Goal: Task Accomplishment & Management: Complete application form

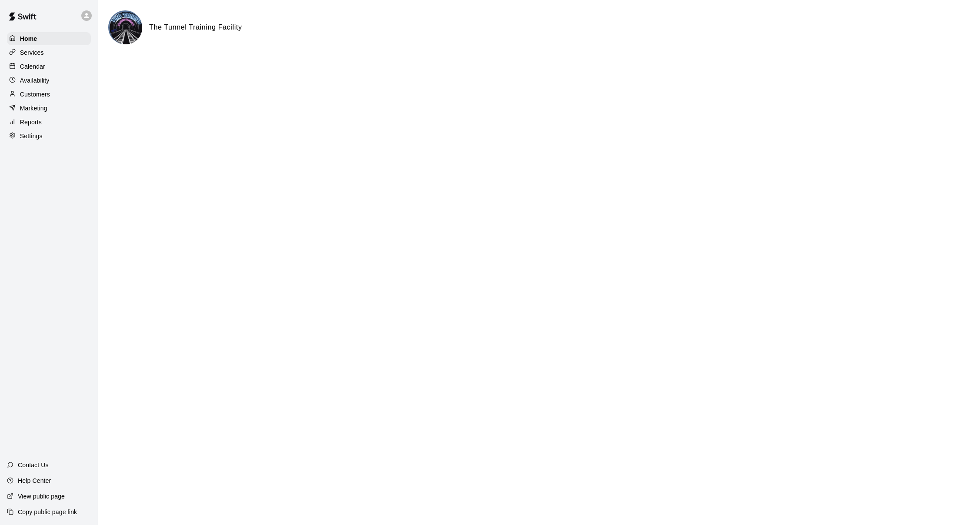
click at [48, 52] on div "Services" at bounding box center [49, 52] width 84 height 13
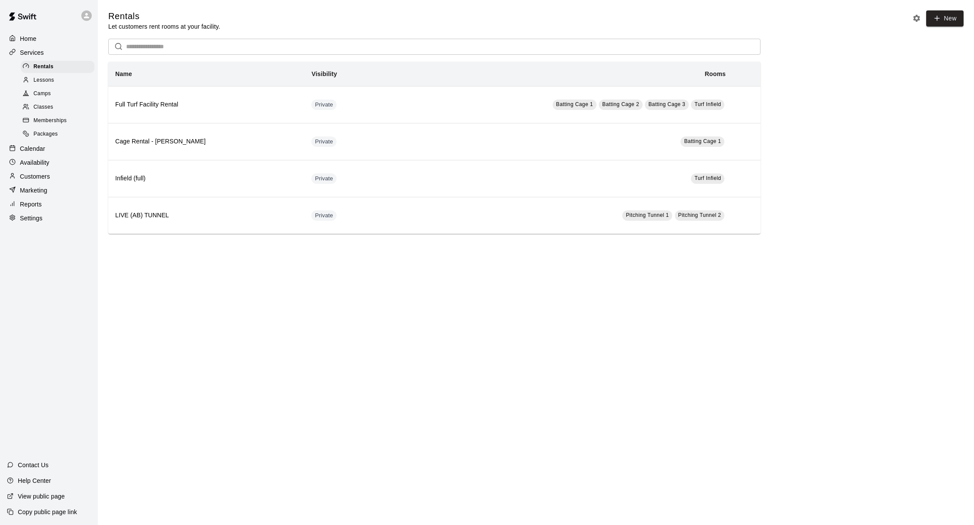
click at [39, 147] on p "Calendar" at bounding box center [32, 148] width 25 height 9
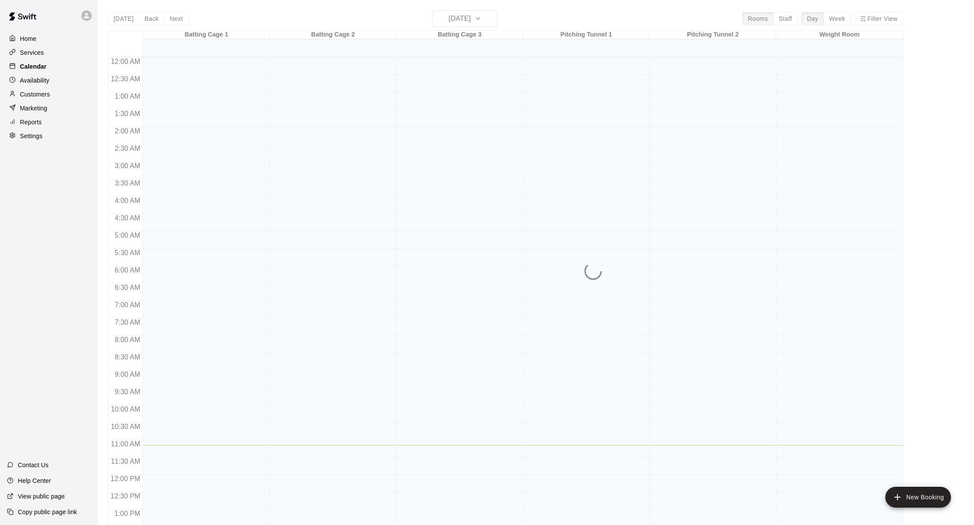
scroll to position [332, 0]
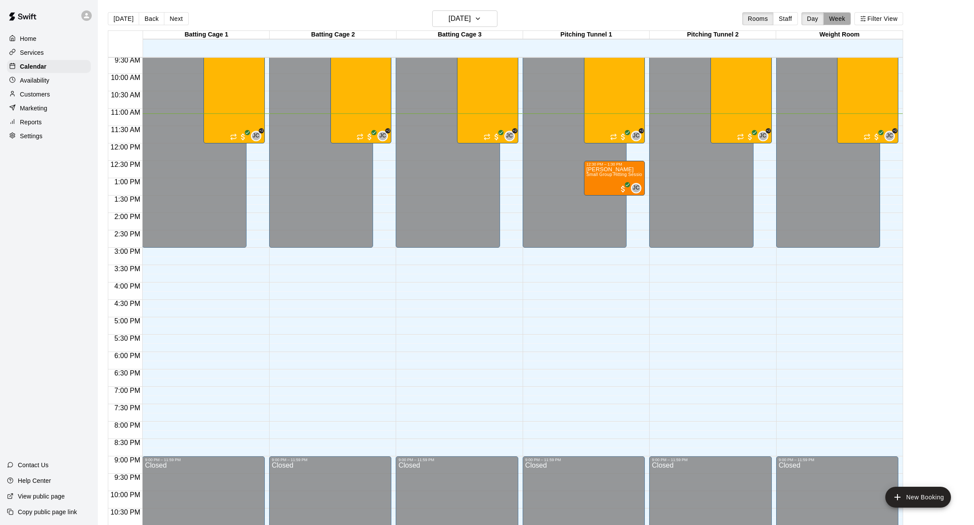
click at [827, 21] on button "Week" at bounding box center [837, 18] width 27 height 13
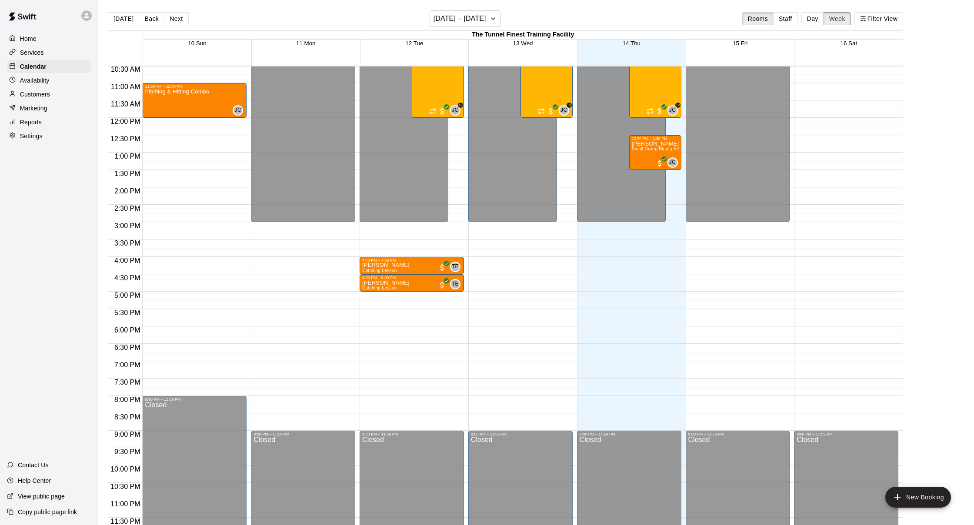
scroll to position [0, 0]
click at [27, 81] on p "Availability" at bounding box center [35, 80] width 30 height 9
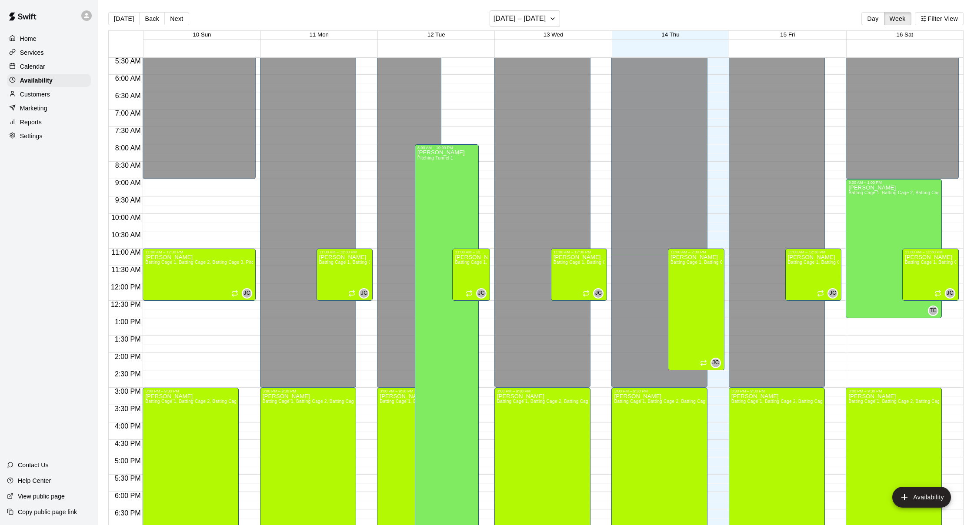
scroll to position [191, 0]
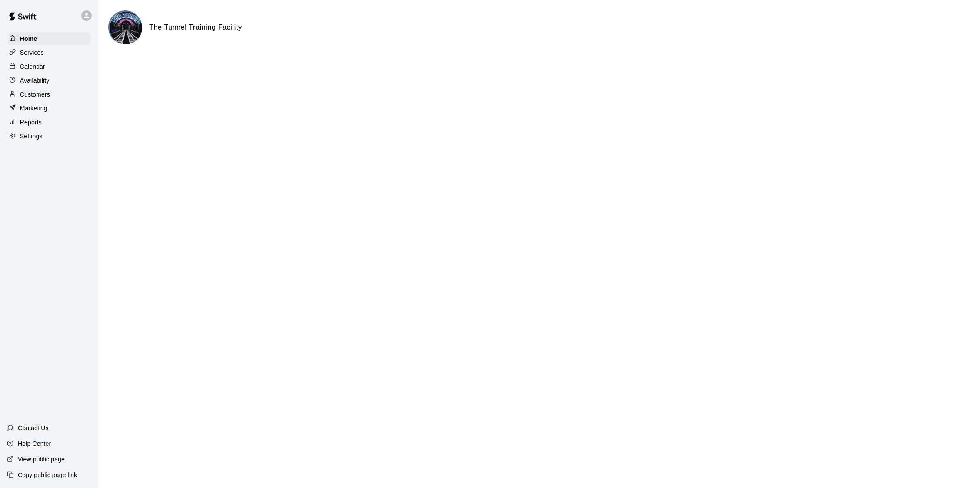
click at [66, 56] on div "Services" at bounding box center [49, 52] width 84 height 13
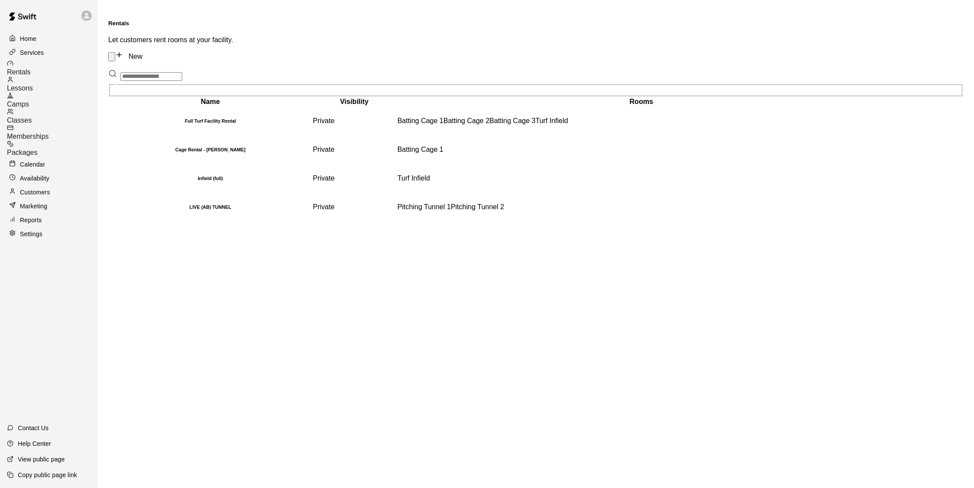
click at [53, 94] on div "Camps" at bounding box center [52, 100] width 91 height 16
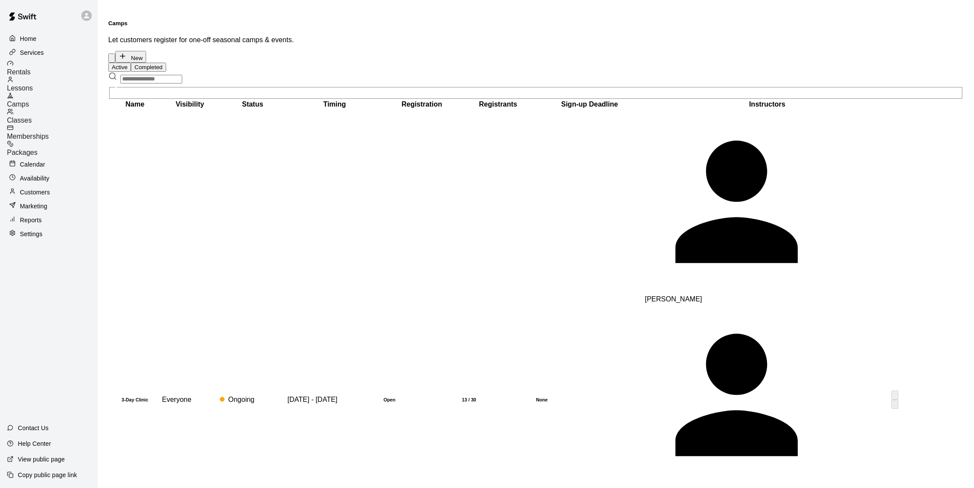
click at [462, 397] on h6 "13 / 30" at bounding box center [498, 399] width 72 height 5
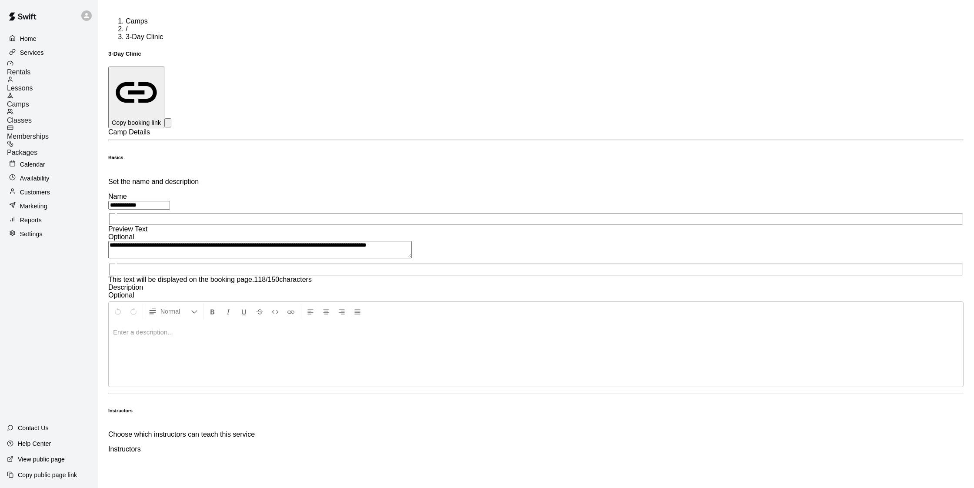
click at [32, 97] on div "Camps" at bounding box center [52, 100] width 91 height 16
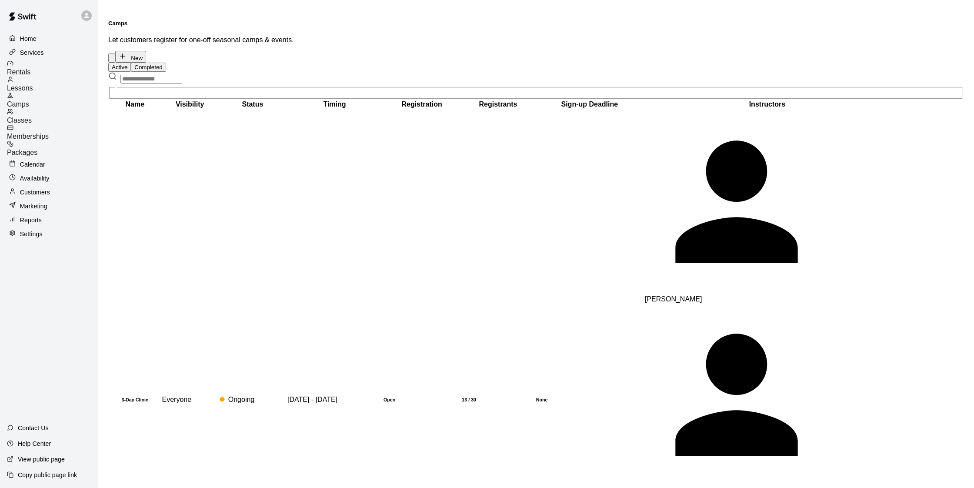
click at [166, 63] on button "Completed" at bounding box center [148, 67] width 35 height 9
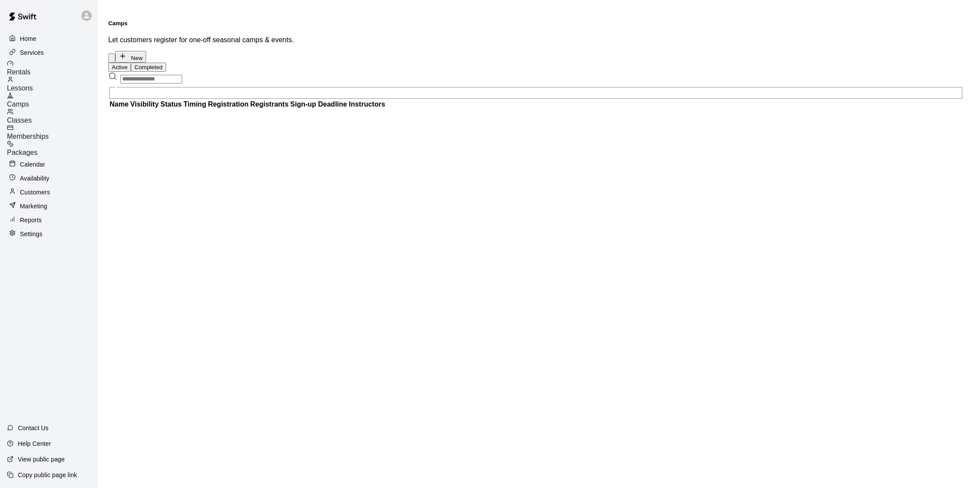
click at [131, 63] on button "Active" at bounding box center [119, 67] width 23 height 9
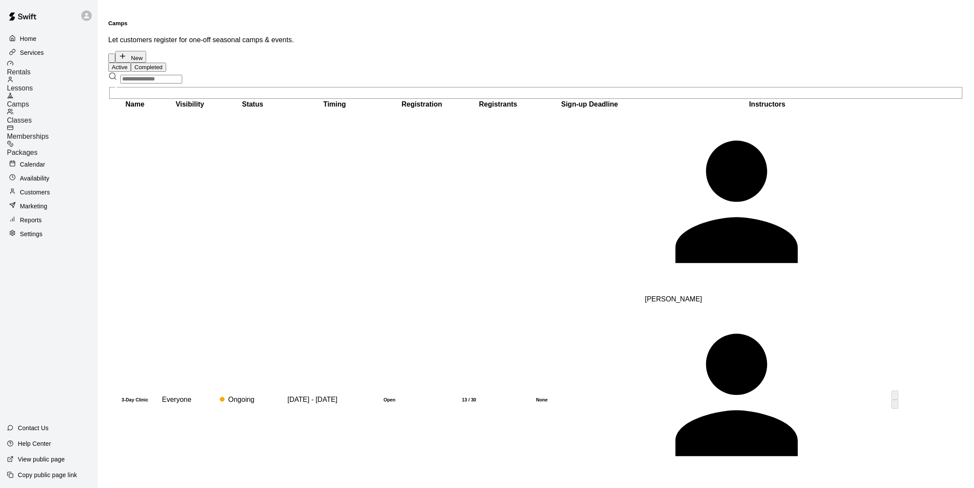
click at [536, 397] on h6 "None" at bounding box center [589, 399] width 107 height 5
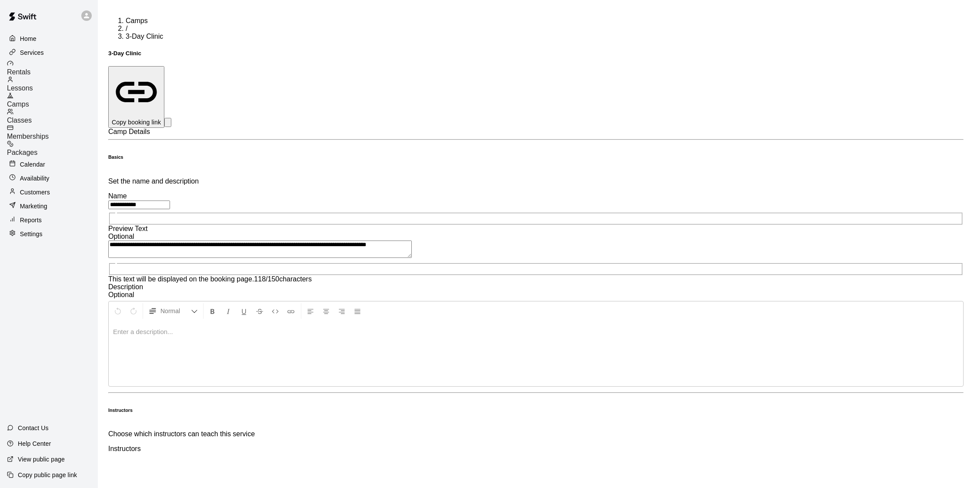
scroll to position [0, 0]
click at [48, 97] on div "Camps" at bounding box center [52, 100] width 91 height 16
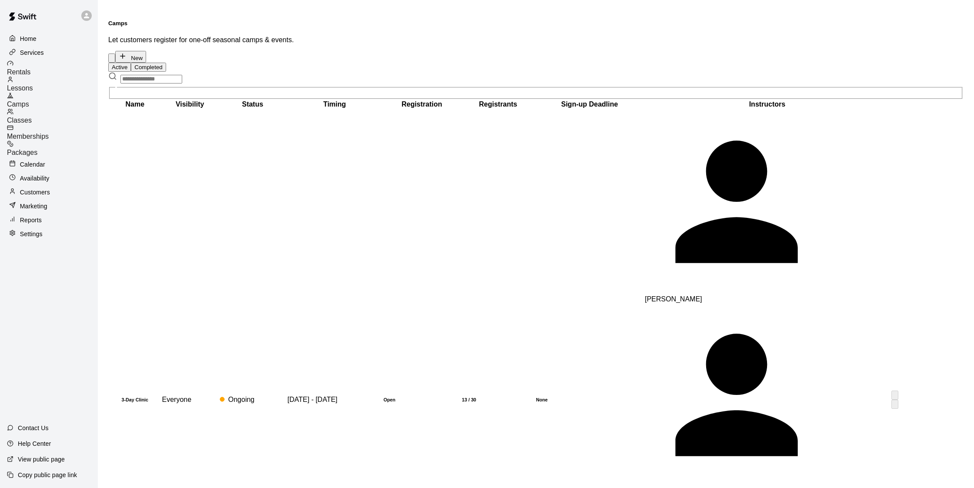
click at [300, 132] on td "[DATE] - [DATE]" at bounding box center [334, 400] width 95 height 581
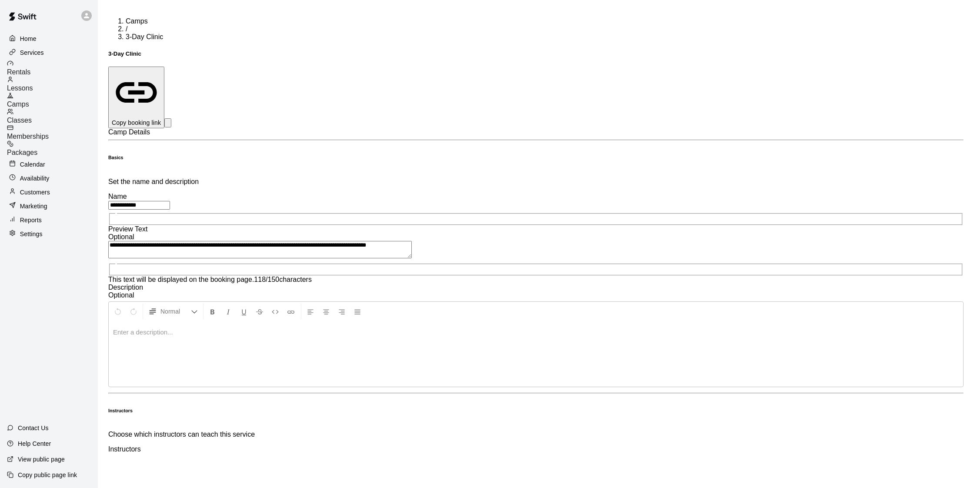
click at [168, 125] on icon "select merge strategy" at bounding box center [168, 125] width 0 height 0
drag, startPoint x: 559, startPoint y: 63, endPoint x: 573, endPoint y: 63, distance: 14.4
click at [560, 166] on h6 "Duplicate camp" at bounding box center [541, 168] width 40 height 5
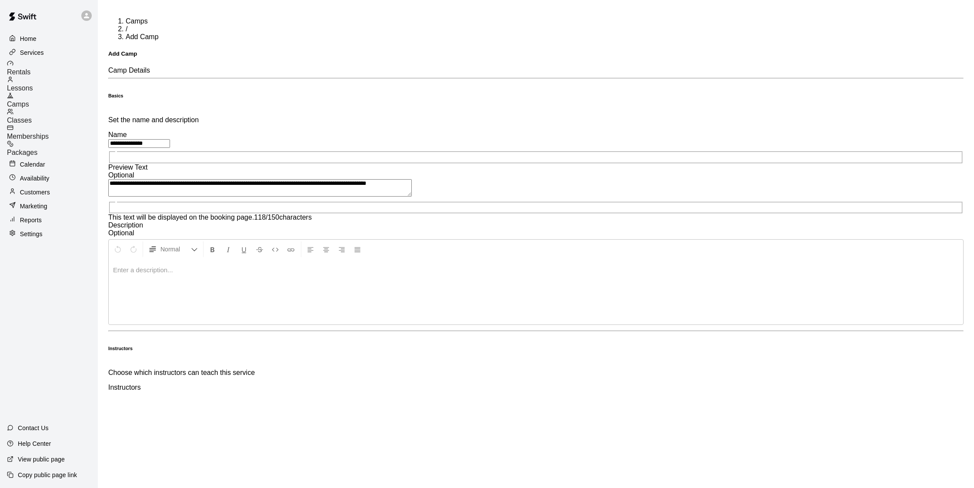
drag, startPoint x: 304, startPoint y: 94, endPoint x: 214, endPoint y: 87, distance: 89.9
click at [214, 87] on div "**********" at bounding box center [536, 204] width 856 height 245
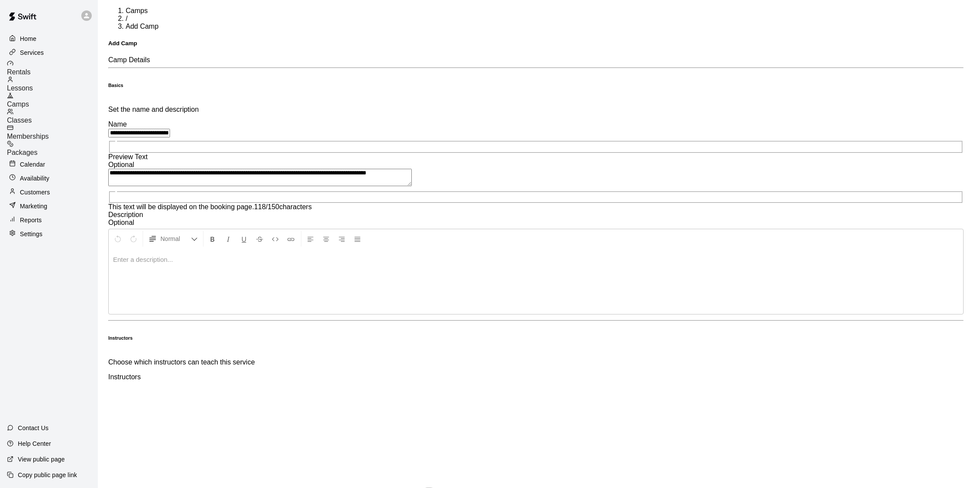
scroll to position [11, 0]
click at [170, 128] on input "**********" at bounding box center [139, 132] width 62 height 9
drag, startPoint x: 271, startPoint y: 81, endPoint x: 337, endPoint y: 90, distance: 66.2
click at [170, 128] on input "**********" at bounding box center [139, 132] width 62 height 9
type input "**********"
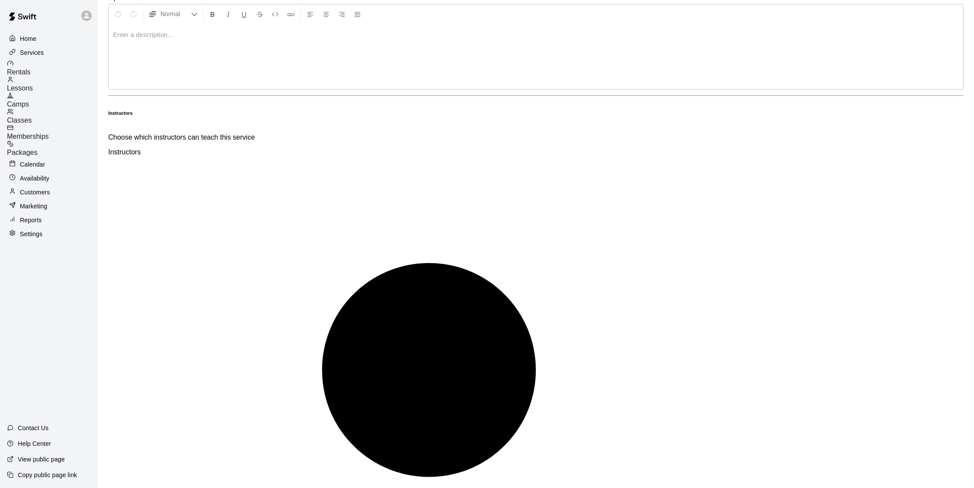
scroll to position [247, 0]
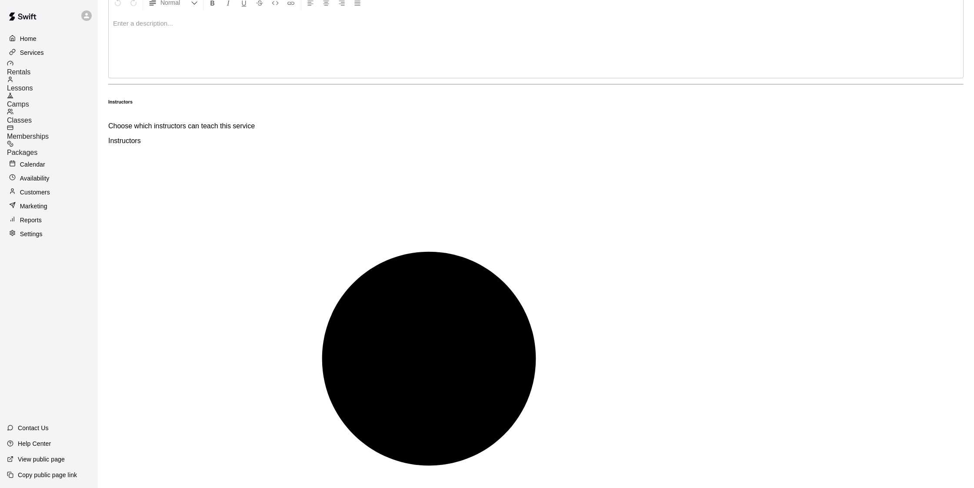
drag, startPoint x: 529, startPoint y: 261, endPoint x: 562, endPoint y: 263, distance: 32.7
click at [425, 305] on button "26" at bounding box center [417, 300] width 13 height 9
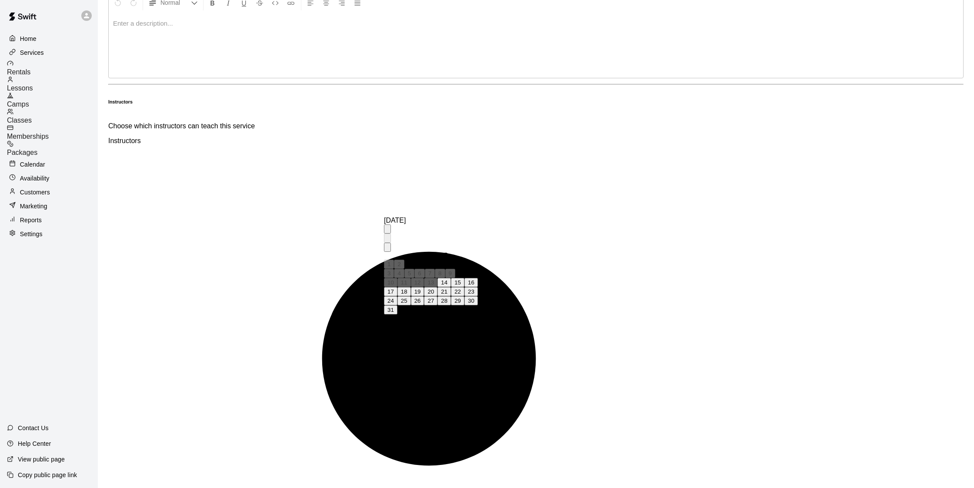
type input "**********"
type input "********"
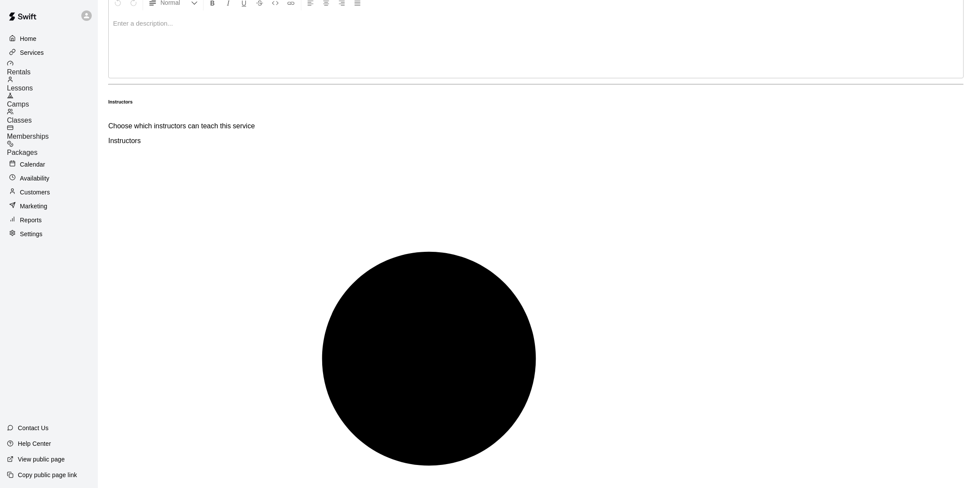
click at [441, 356] on button "28" at bounding box center [434, 351] width 13 height 9
type input "**********"
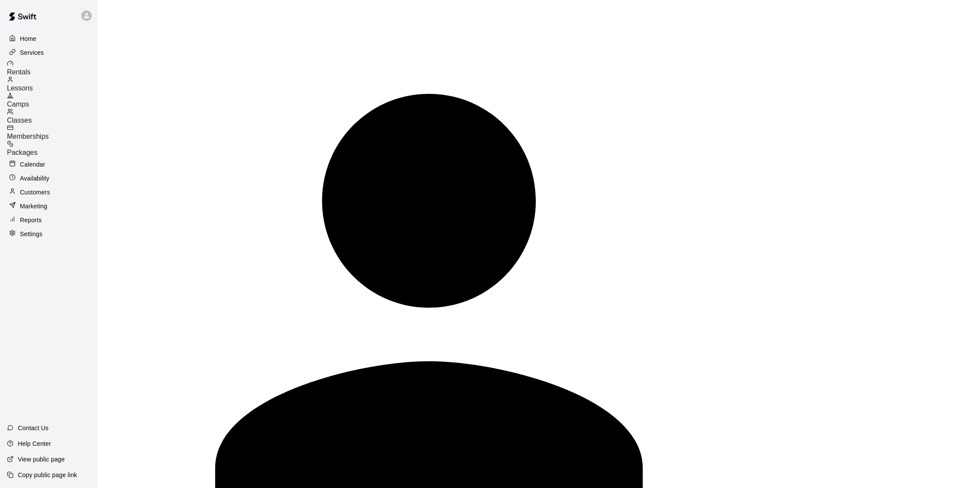
scroll to position [414, 0]
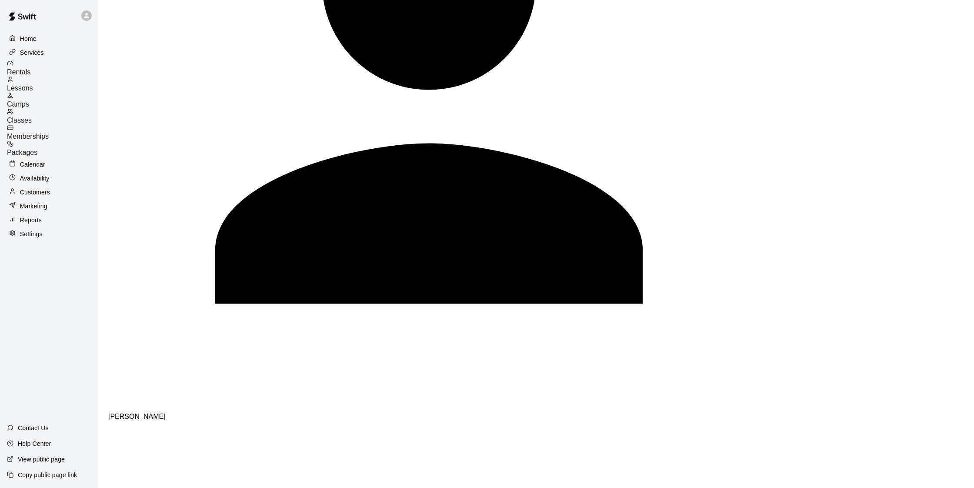
scroll to position [624, 0]
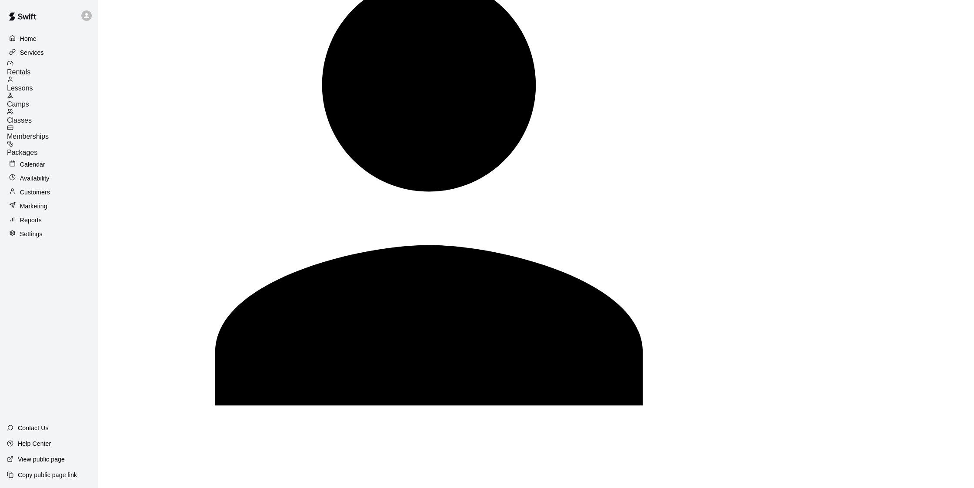
scroll to position [521, 0]
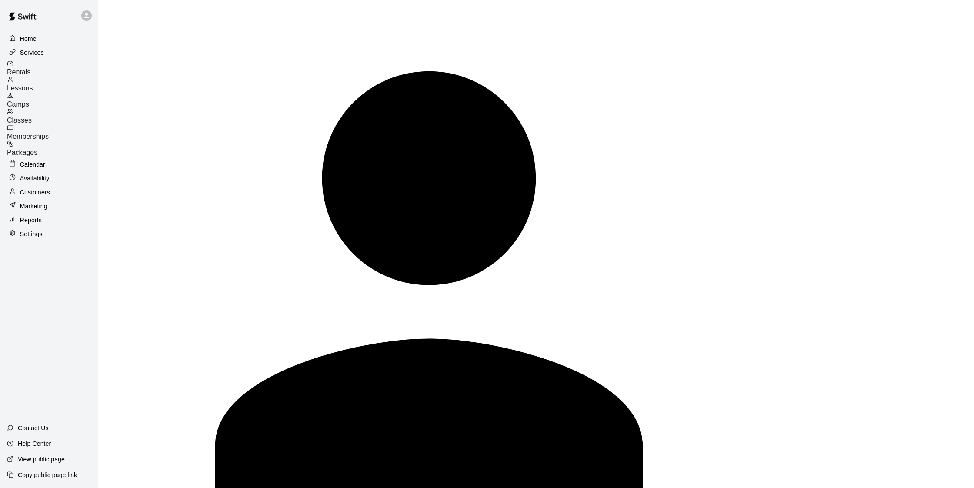
scroll to position [414, 0]
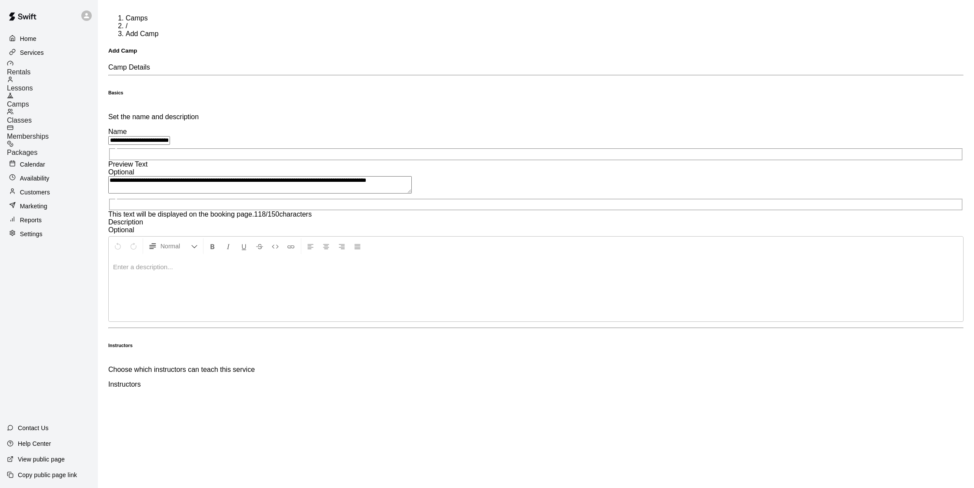
scroll to position [0, 0]
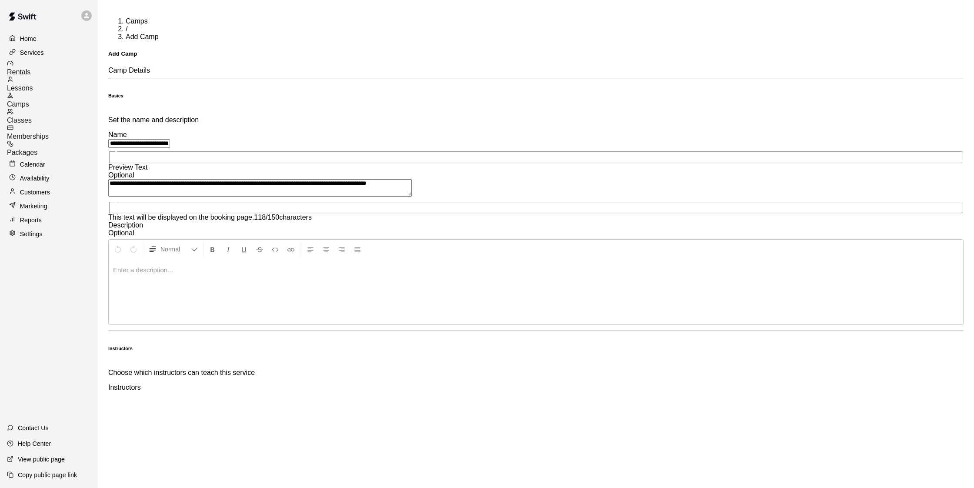
click at [364, 179] on textarea "**********" at bounding box center [260, 187] width 304 height 17
click at [359, 179] on textarea "**********" at bounding box center [260, 187] width 304 height 17
drag, startPoint x: 398, startPoint y: 141, endPoint x: 295, endPoint y: 142, distance: 103.1
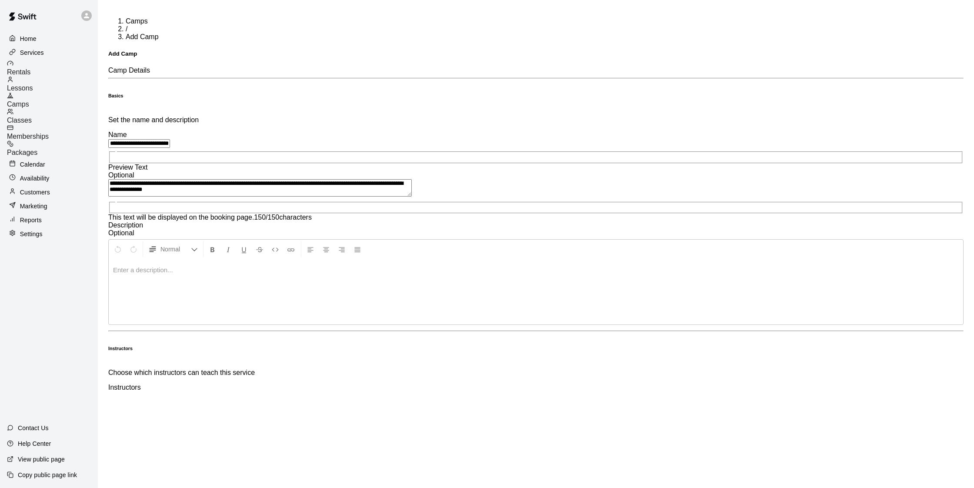
click at [295, 179] on textarea "**********" at bounding box center [260, 187] width 304 height 17
type textarea "**********"
drag, startPoint x: 321, startPoint y: 90, endPoint x: 329, endPoint y: 91, distance: 7.9
click at [170, 139] on input "**********" at bounding box center [139, 143] width 62 height 9
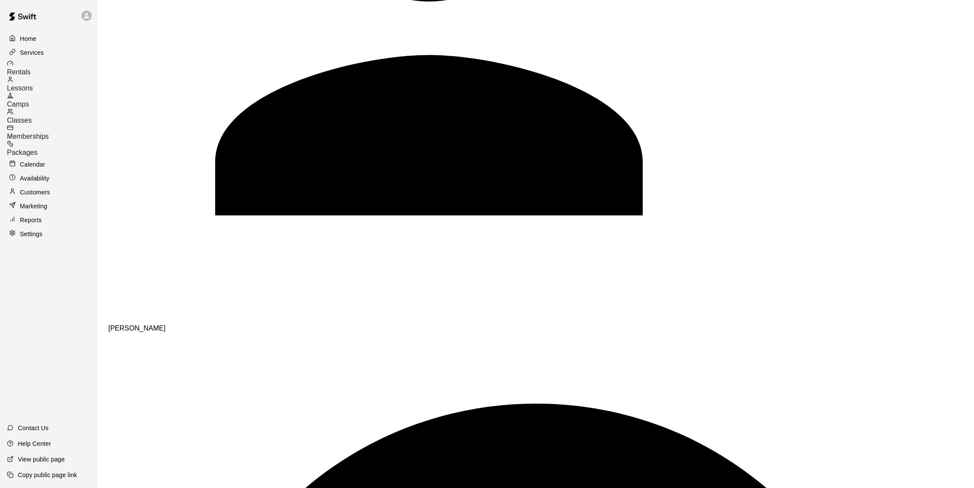
scroll to position [777, 0]
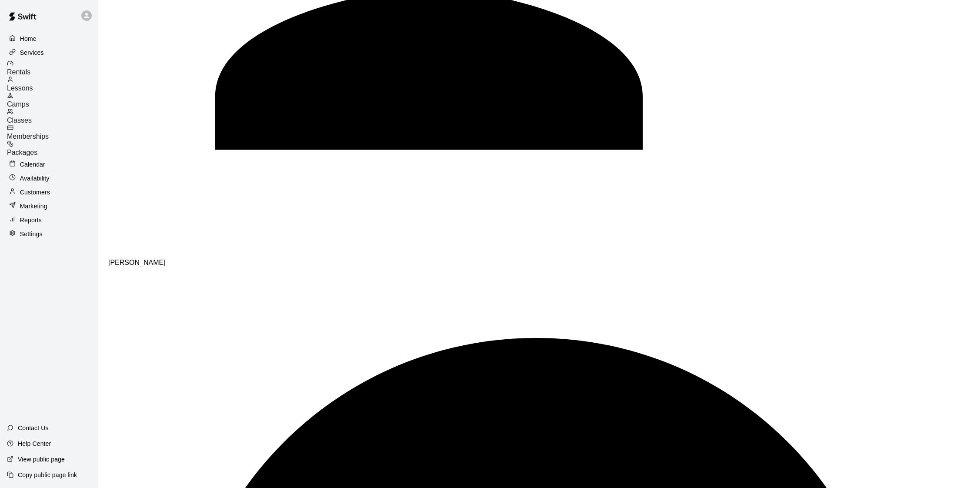
type input "**********"
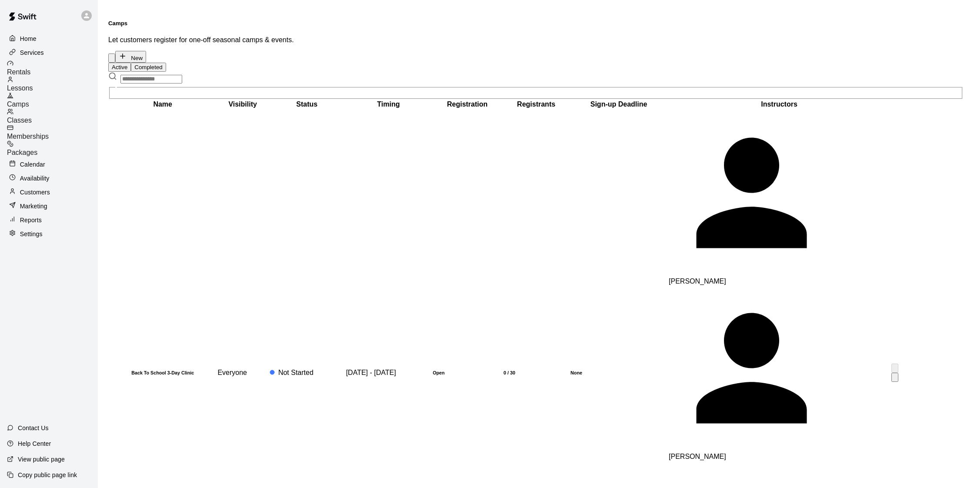
click at [278, 142] on td "Not Started" at bounding box center [307, 373] width 76 height 527
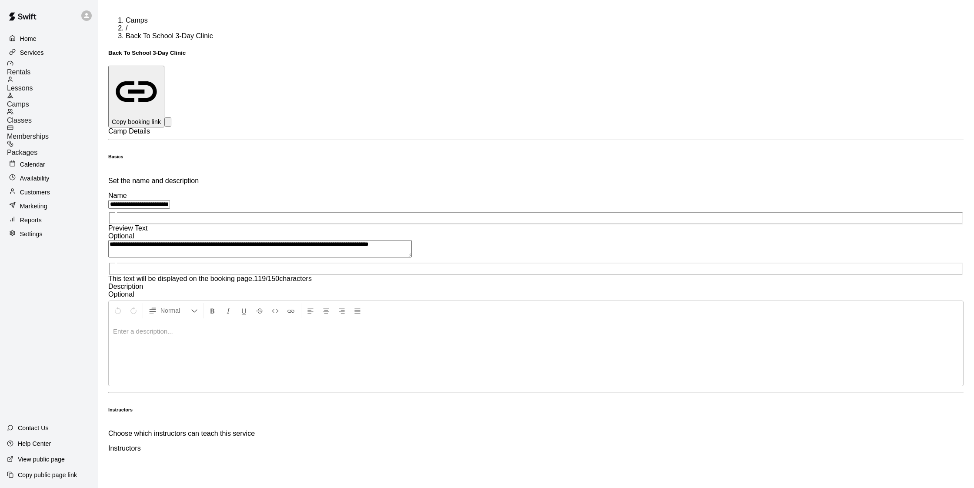
scroll to position [1, 0]
click at [161, 117] on p "Copy booking link" at bounding box center [136, 121] width 49 height 9
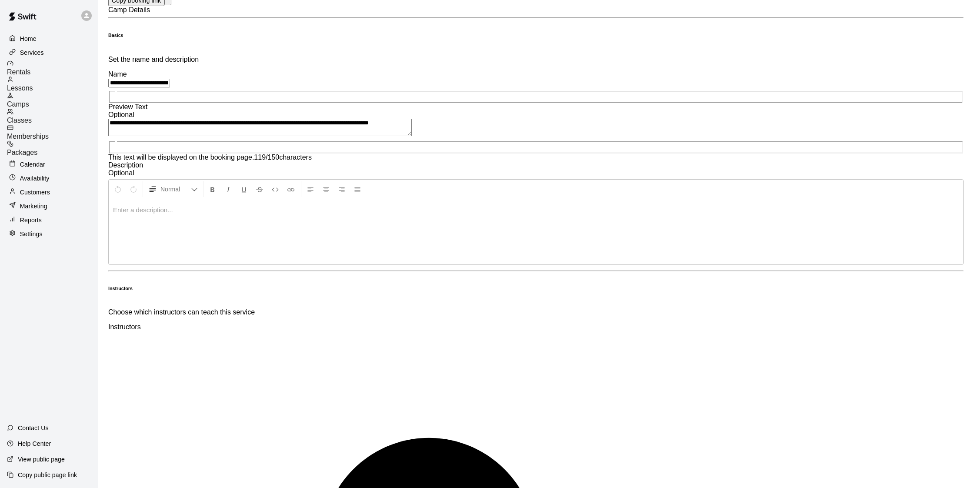
scroll to position [0, 0]
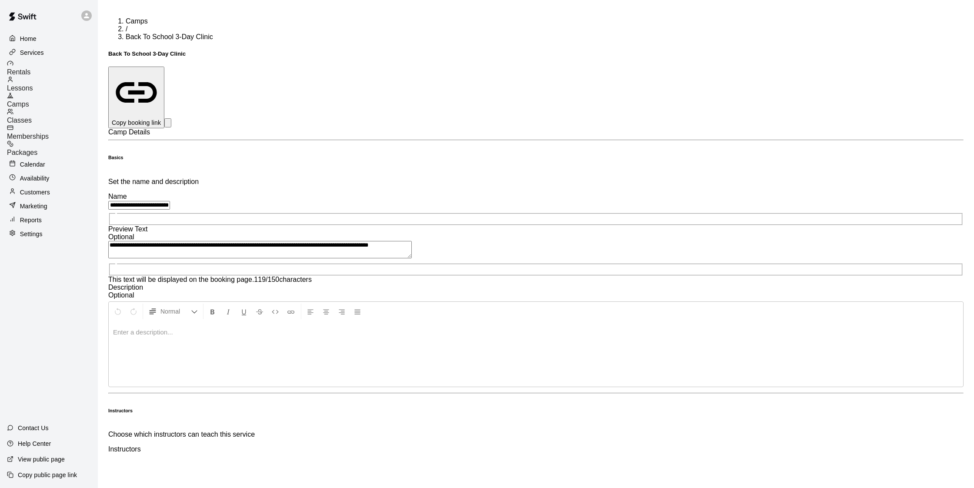
click at [126, 17] on span "Camps" at bounding box center [137, 20] width 22 height 7
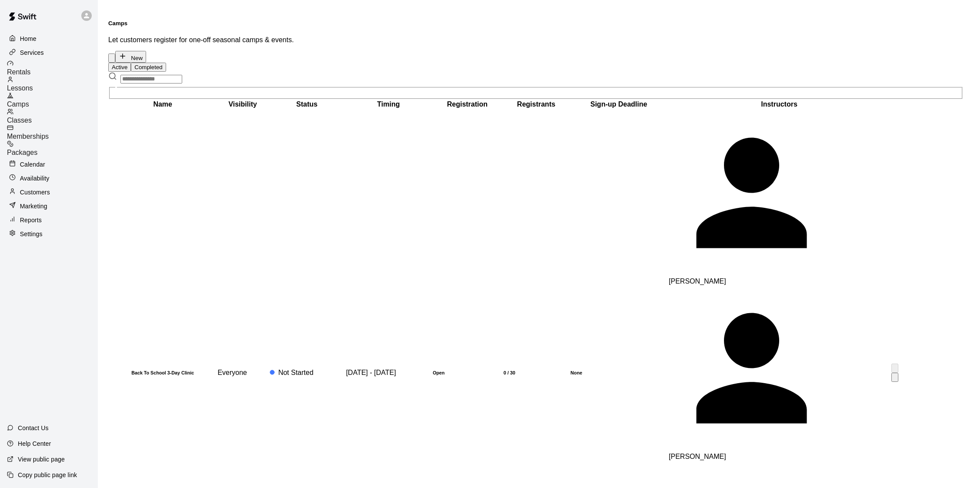
click at [571, 370] on h6 "None" at bounding box center [619, 372] width 97 height 5
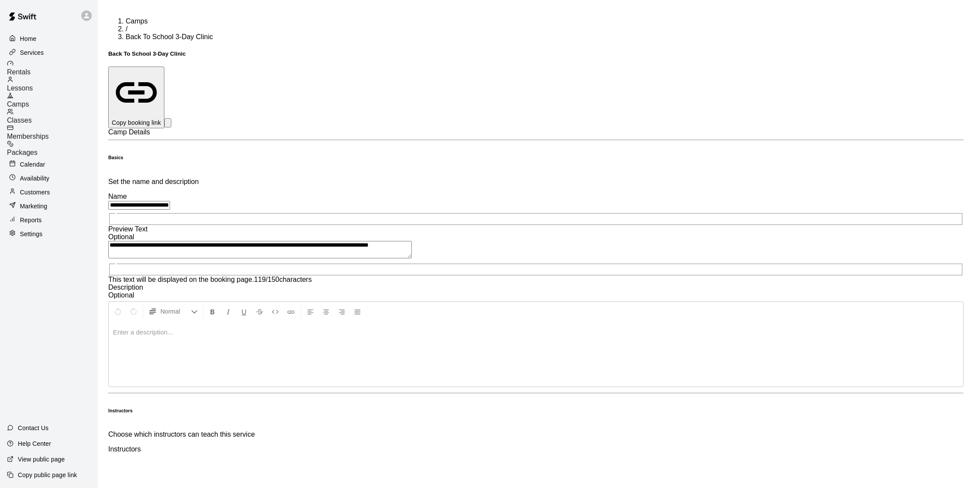
click at [52, 94] on div "Camps" at bounding box center [52, 100] width 91 height 16
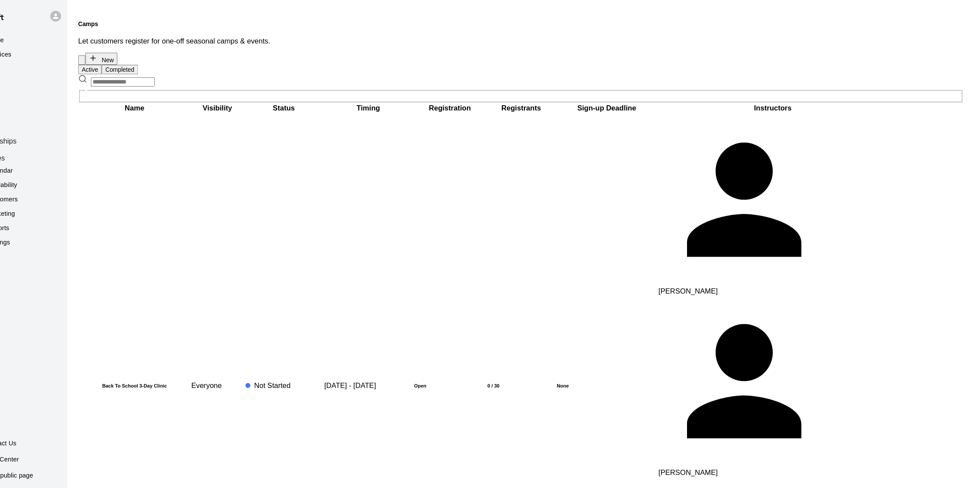
click at [131, 63] on button "Completed" at bounding box center [148, 67] width 35 height 9
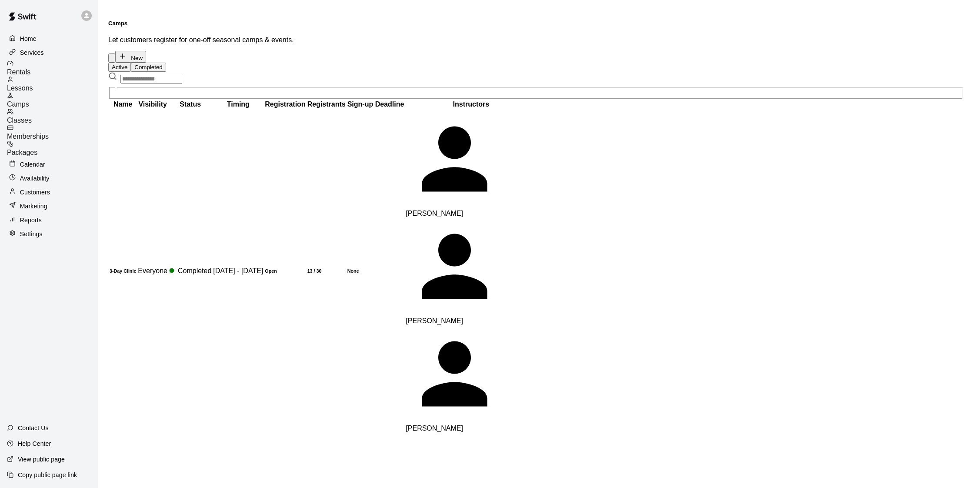
click at [29, 100] on span "Camps" at bounding box center [18, 103] width 22 height 7
click at [28, 158] on div "Calendar" at bounding box center [49, 164] width 84 height 13
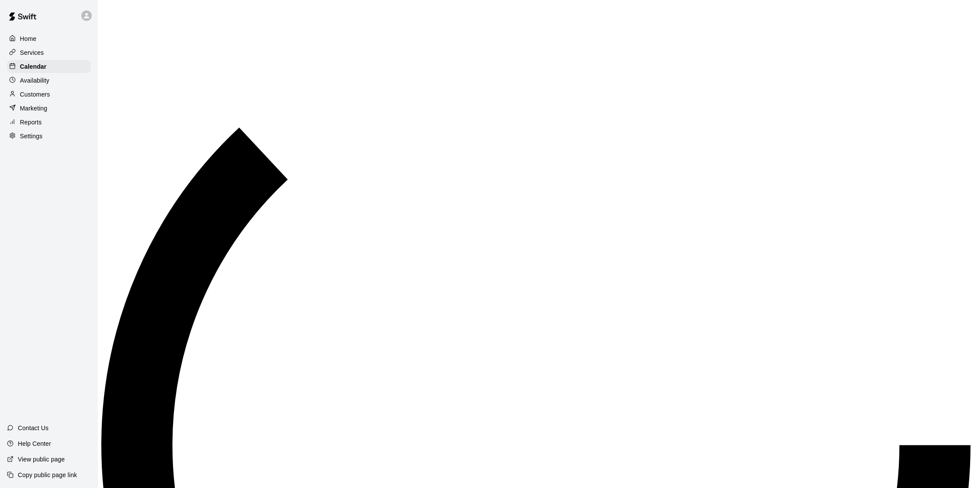
scroll to position [369, 0]
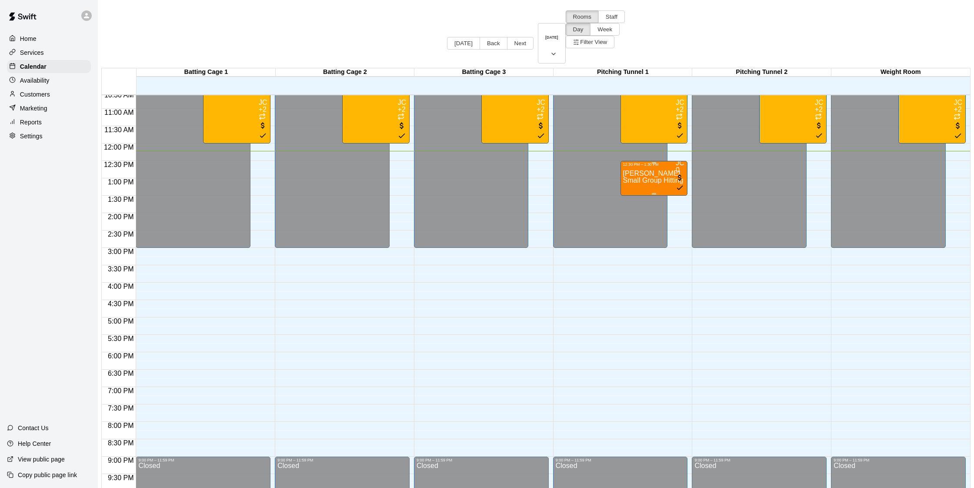
click at [623, 177] on span "Small Group Hitting Sessions - 1hr" at bounding box center [676, 180] width 107 height 7
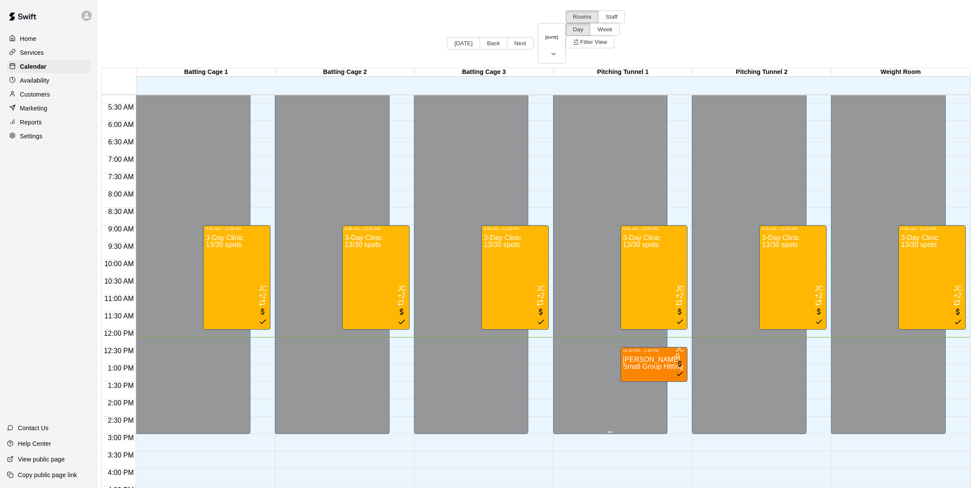
scroll to position [132, 0]
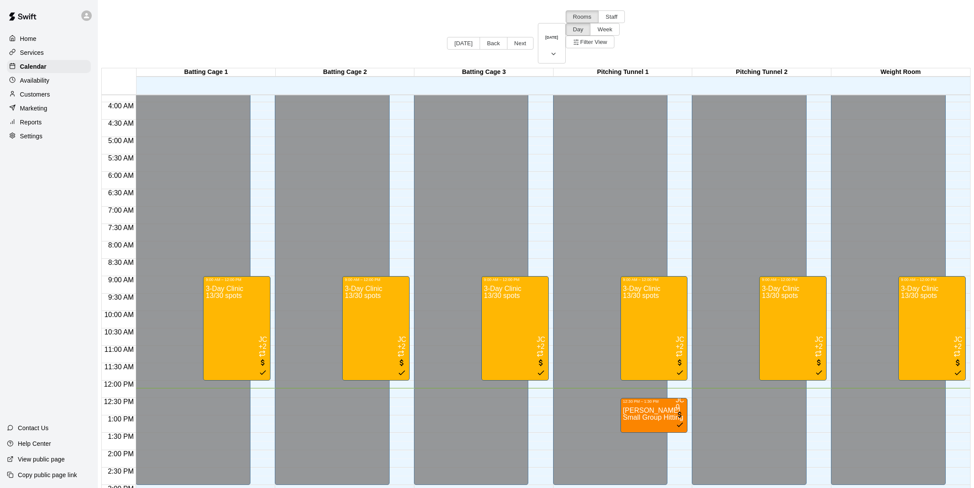
click at [34, 35] on p "Home" at bounding box center [28, 38] width 17 height 9
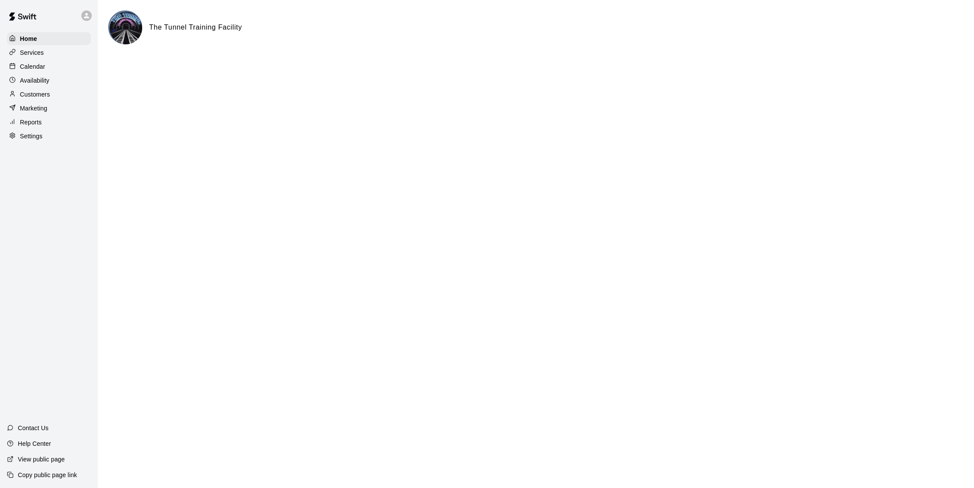
click at [37, 57] on div "Services" at bounding box center [49, 52] width 84 height 13
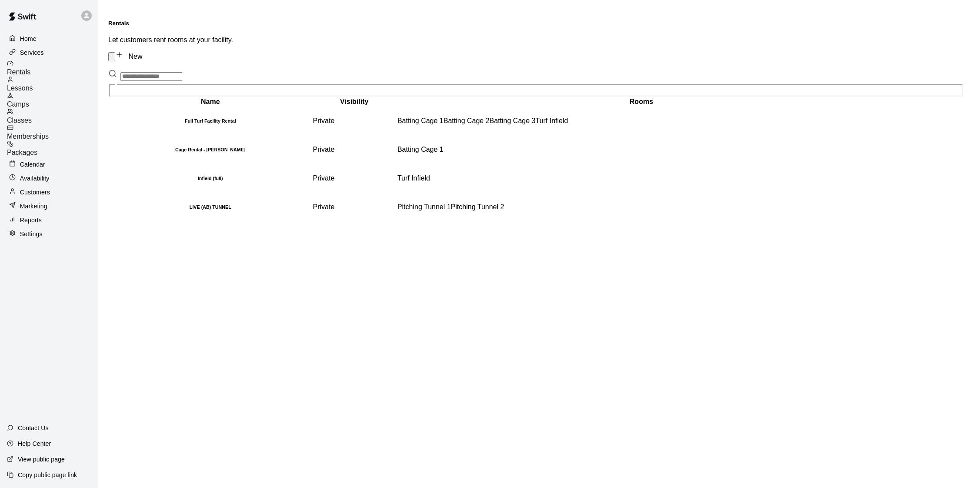
click at [33, 158] on div "Calendar" at bounding box center [49, 164] width 84 height 13
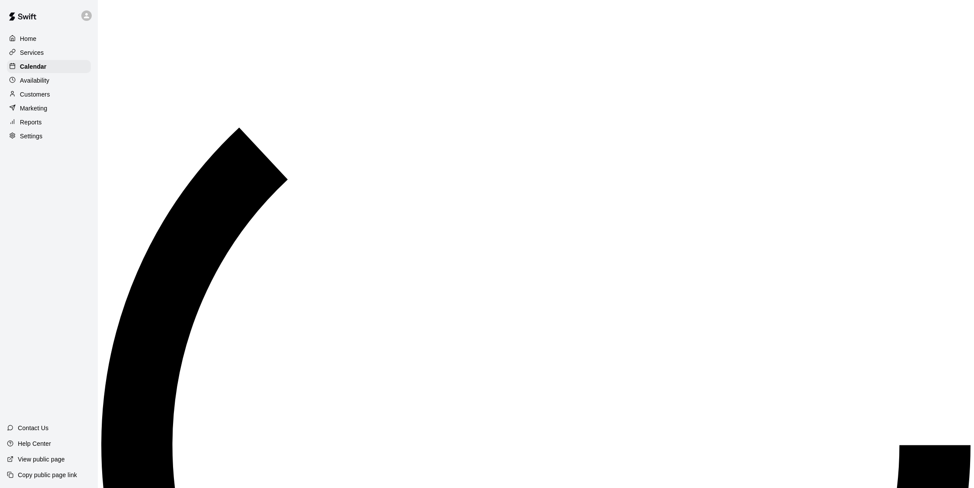
scroll to position [369, 0]
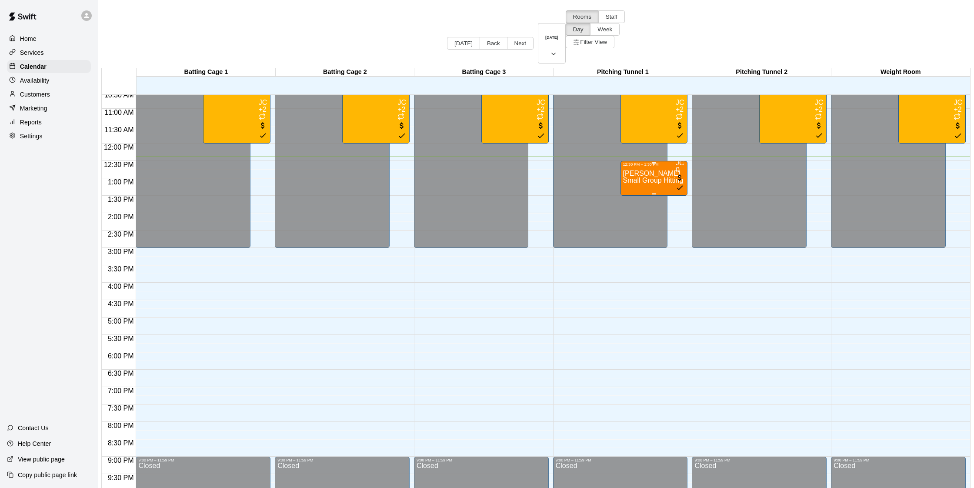
click at [623, 167] on div "[PERSON_NAME] Small Group Hitting Sessions - 1hr" at bounding box center [654, 411] width 62 height 488
click at [623, 177] on span "Small Group Hitting Sessions - 1hr" at bounding box center [676, 180] width 107 height 7
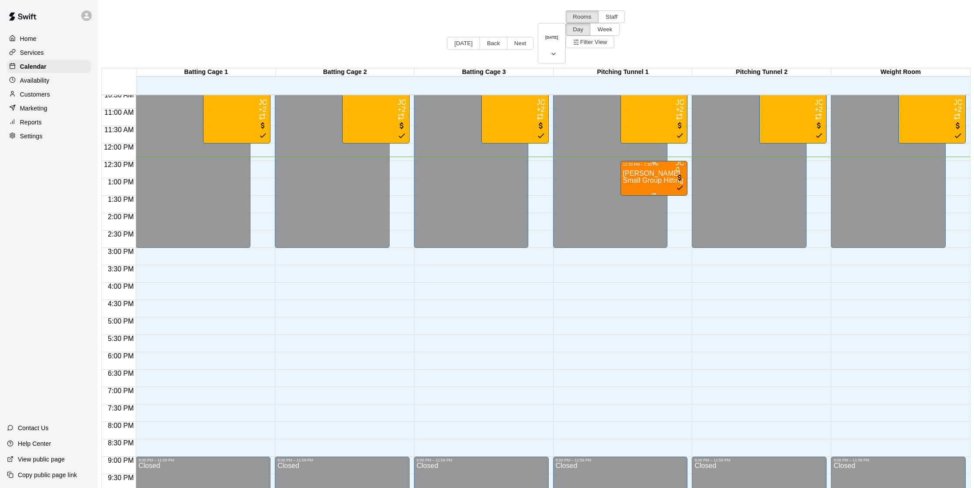
click at [623, 177] on span "Small Group Hitting Sessions - 1hr" at bounding box center [676, 180] width 107 height 7
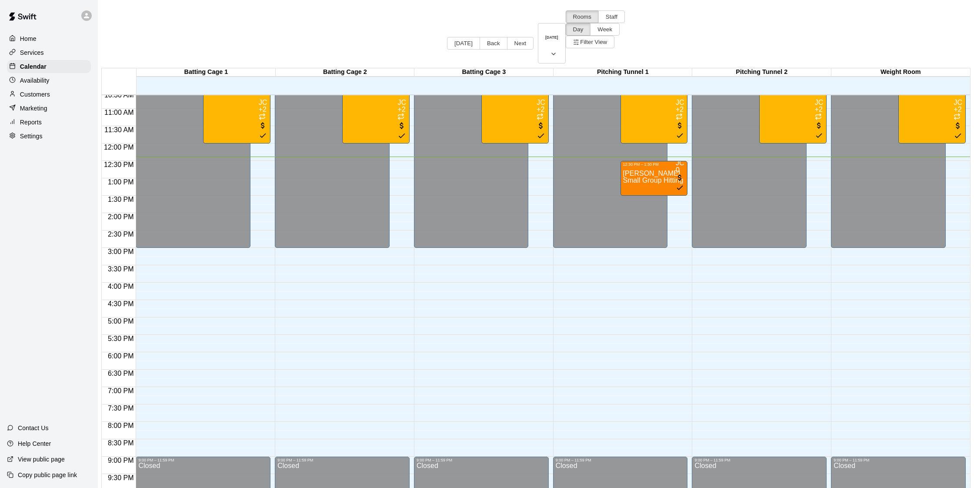
click at [32, 95] on p "Customers" at bounding box center [35, 94] width 30 height 9
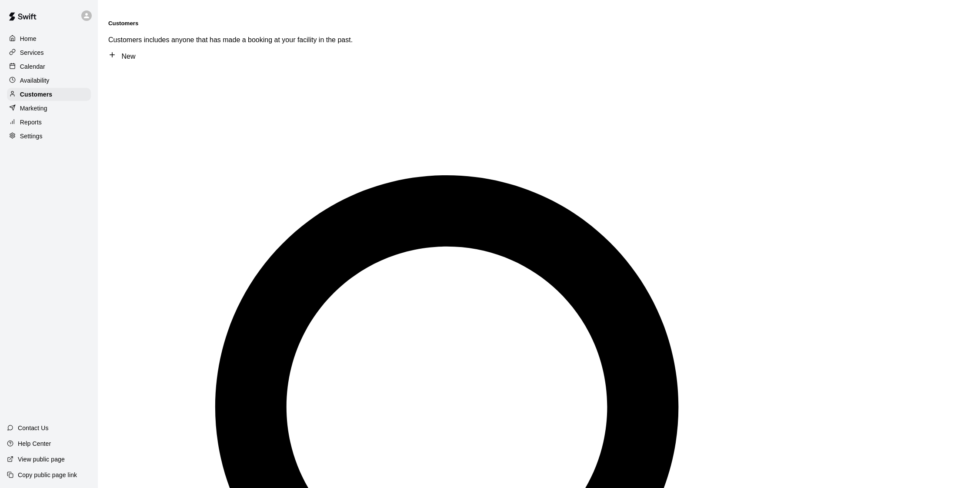
click at [34, 42] on p "Home" at bounding box center [28, 38] width 17 height 9
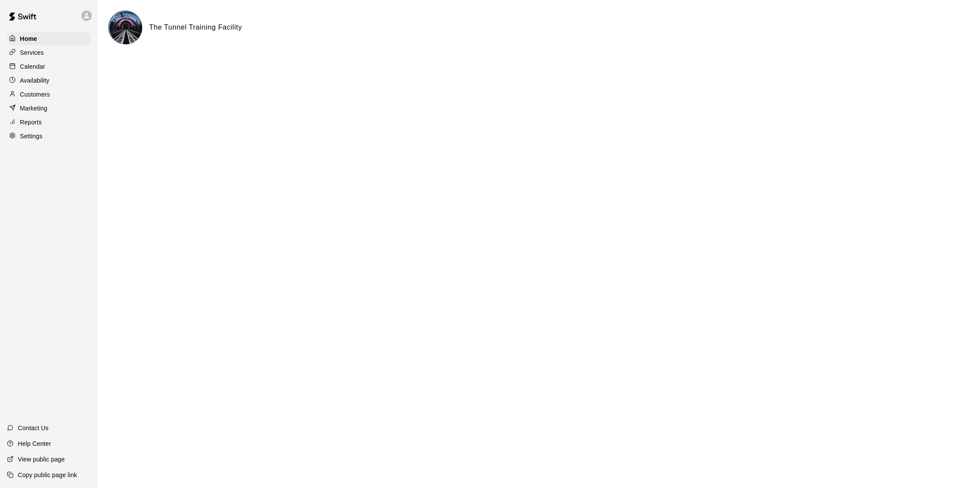
click at [41, 54] on p "Services" at bounding box center [32, 52] width 24 height 9
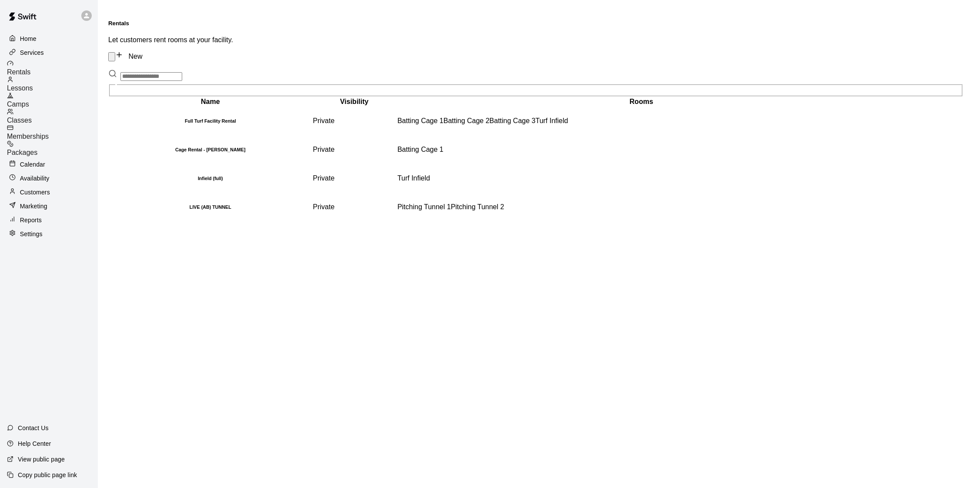
click at [53, 92] on div "Camps" at bounding box center [52, 100] width 91 height 16
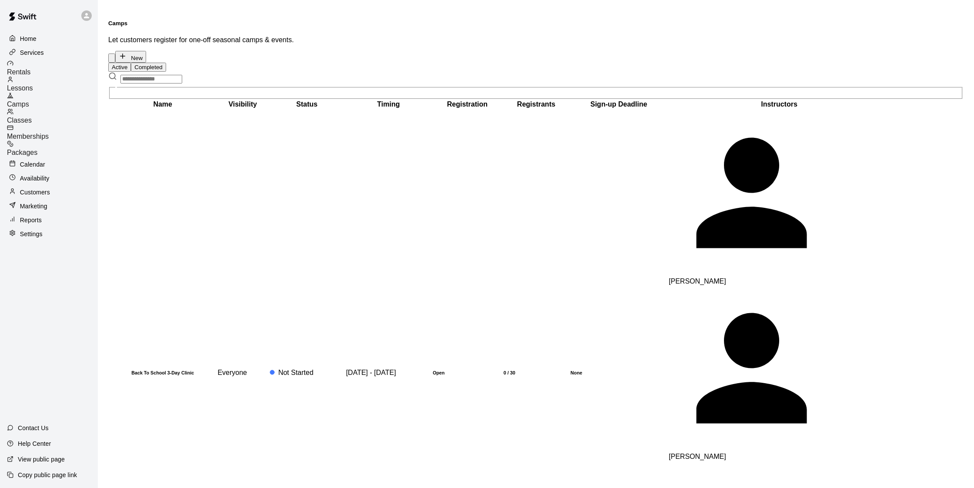
scroll to position [0, 0]
